Goal: Find contact information: Find contact information

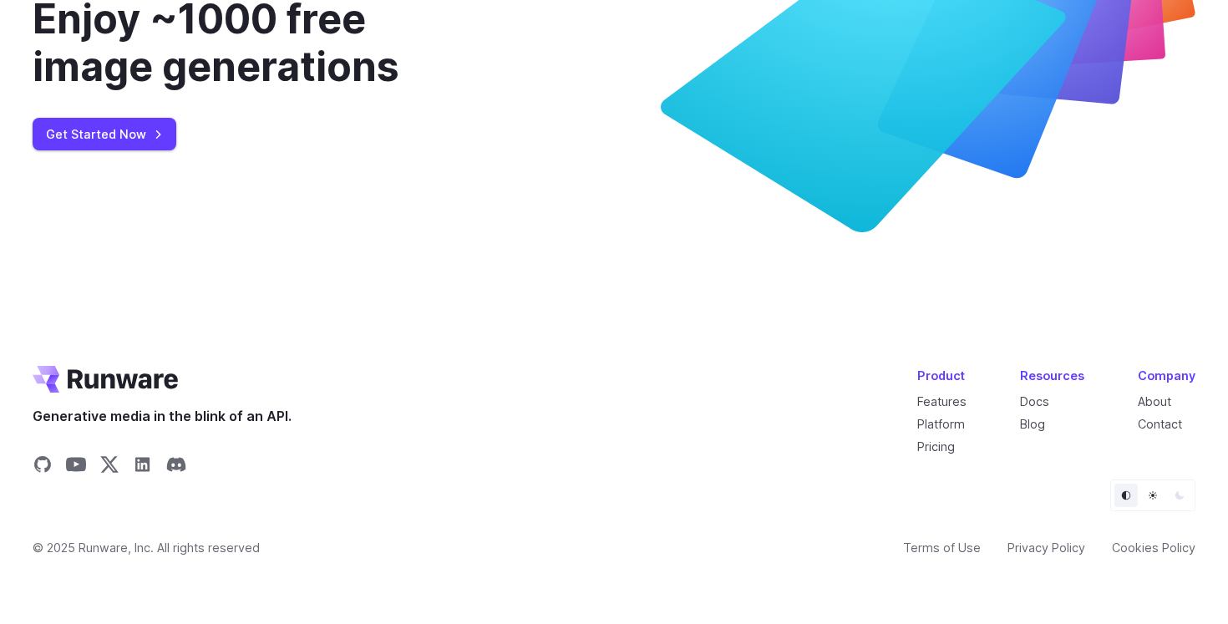
scroll to position [6416, 0]
click at [1162, 397] on link "About" at bounding box center [1154, 401] width 33 height 14
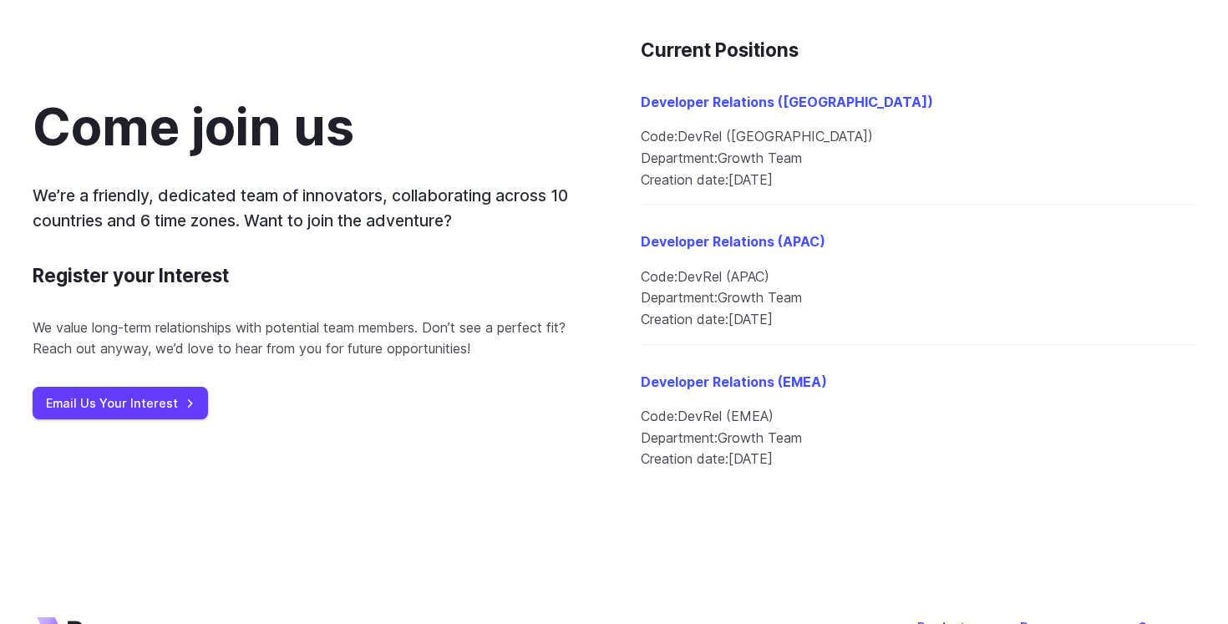
scroll to position [1756, 0]
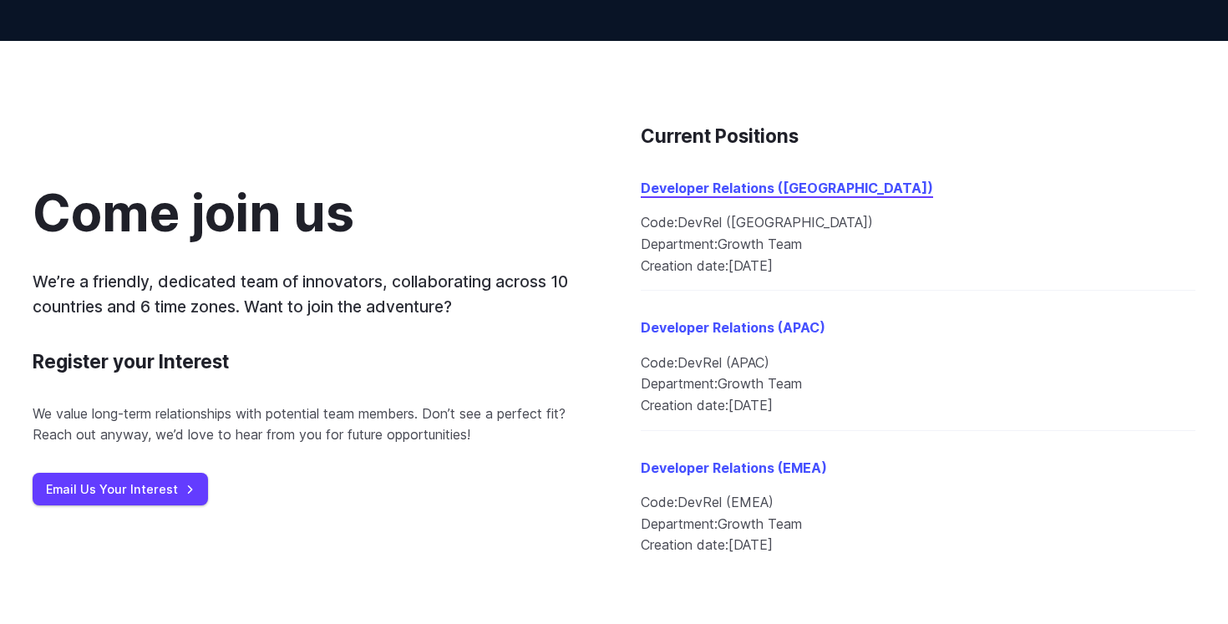
click at [683, 187] on link "Developer Relations ([GEOGRAPHIC_DATA])" at bounding box center [787, 188] width 292 height 17
